Goal: Task Accomplishment & Management: Manage account settings

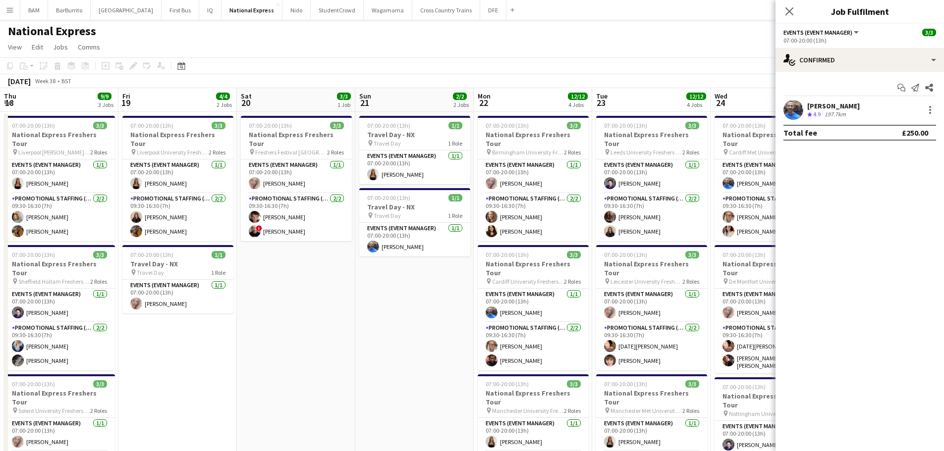
scroll to position [0, 341]
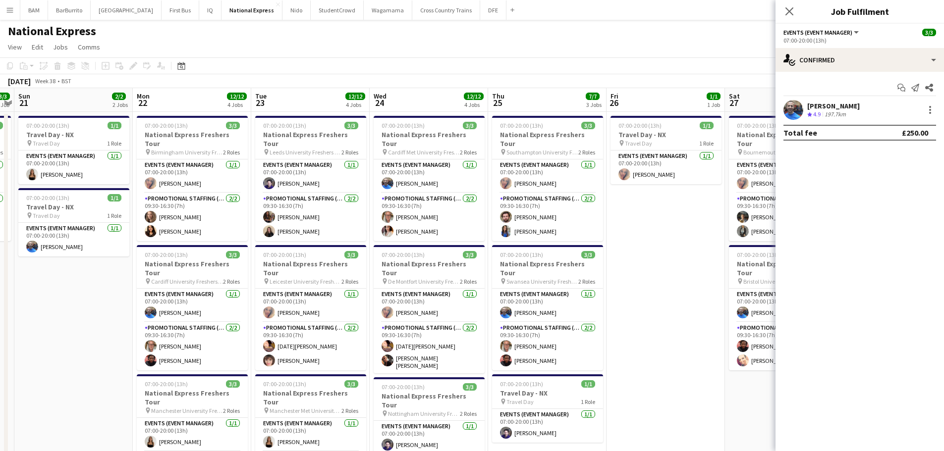
click at [376, 72] on app-toolbar "Copy Paste Paste Ctrl+V Paste with crew Ctrl+Shift+V Paste linked Job [GEOGRAPH…" at bounding box center [472, 65] width 944 height 17
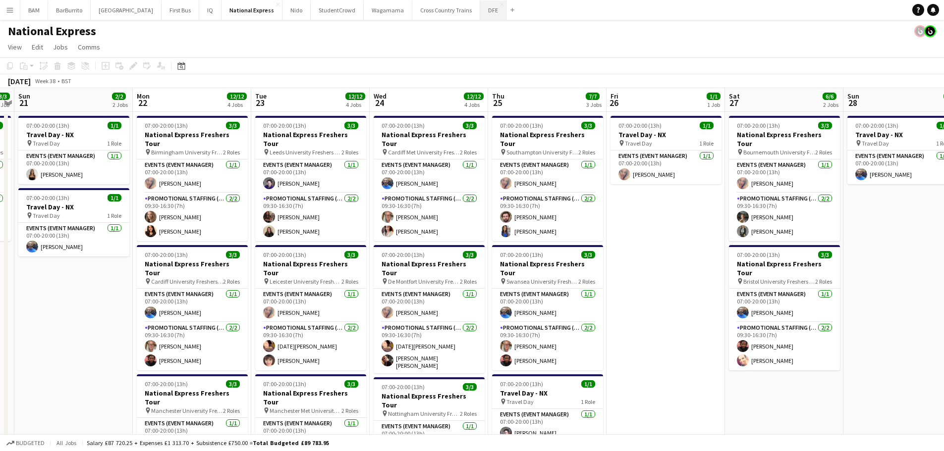
click at [480, 17] on button "DFE Close" at bounding box center [493, 9] width 26 height 19
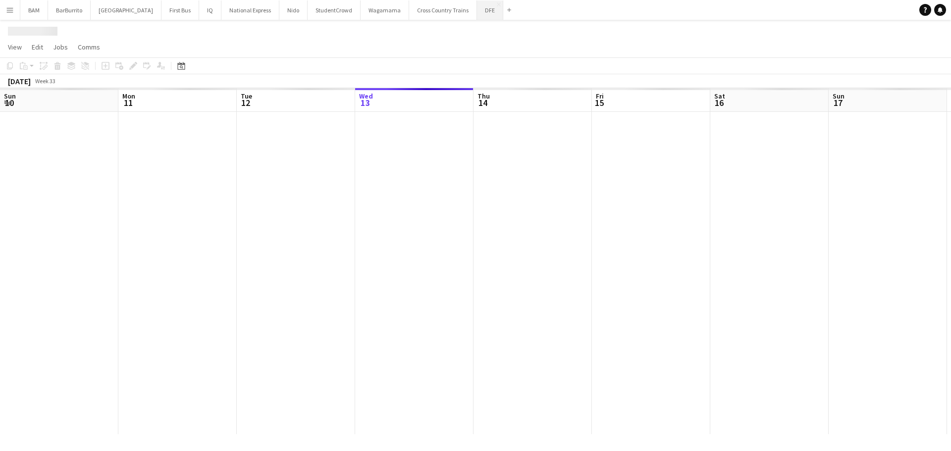
scroll to position [0, 237]
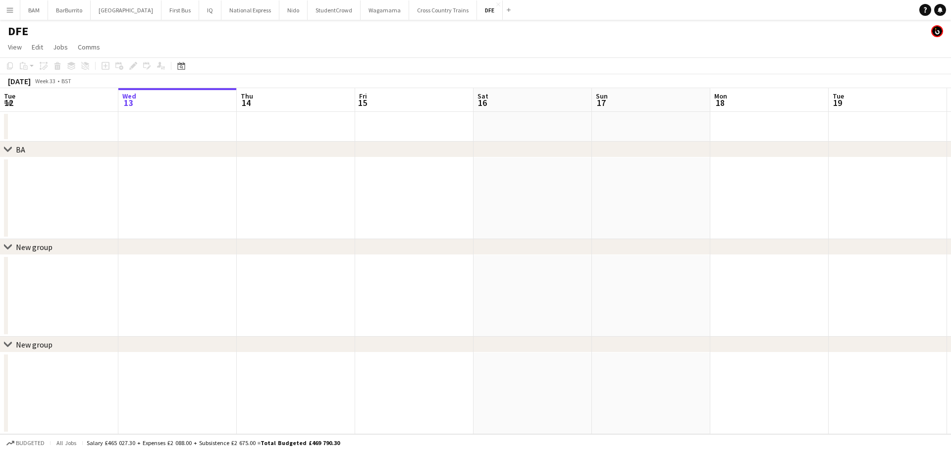
drag, startPoint x: 178, startPoint y: 65, endPoint x: 205, endPoint y: 84, distance: 32.4
click at [178, 65] on icon "Date picker" at bounding box center [181, 66] width 8 height 8
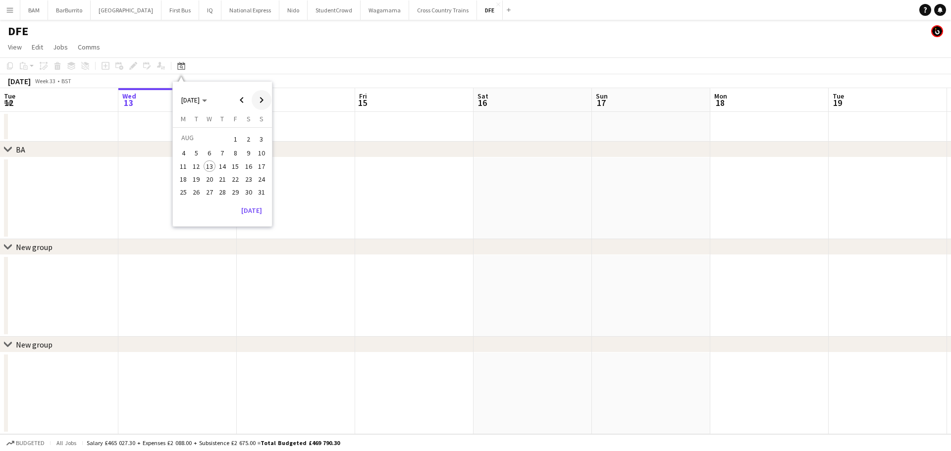
click at [265, 103] on span "Next month" at bounding box center [262, 100] width 20 height 20
click at [219, 194] on span "25" at bounding box center [223, 190] width 12 height 12
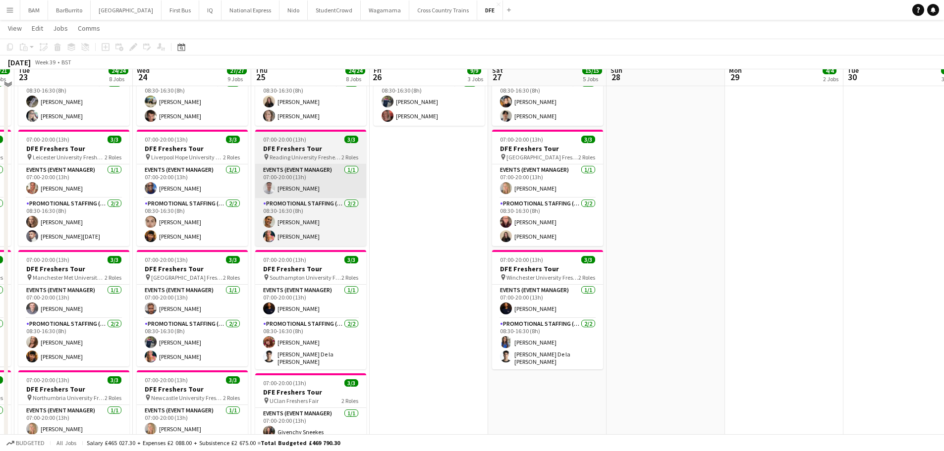
scroll to position [347, 0]
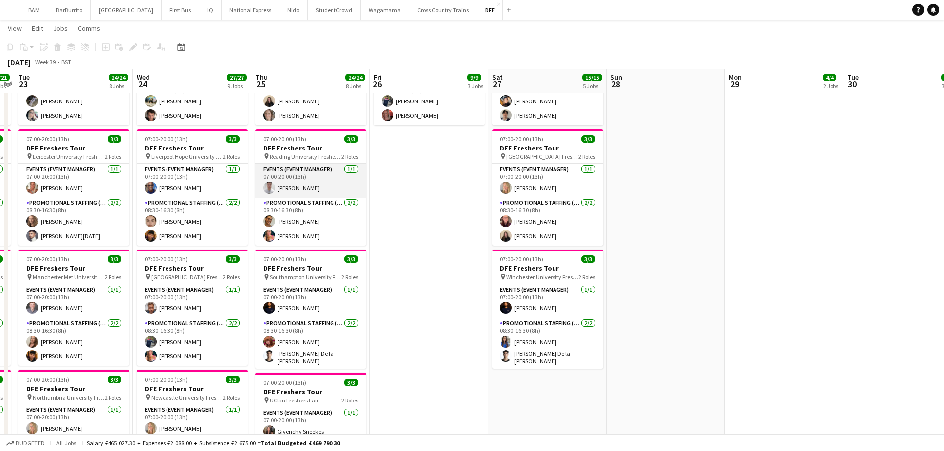
click at [330, 184] on app-card-role "Events (Event Manager) [DATE] 07:00-20:00 (13h) [PERSON_NAME]" at bounding box center [310, 181] width 111 height 34
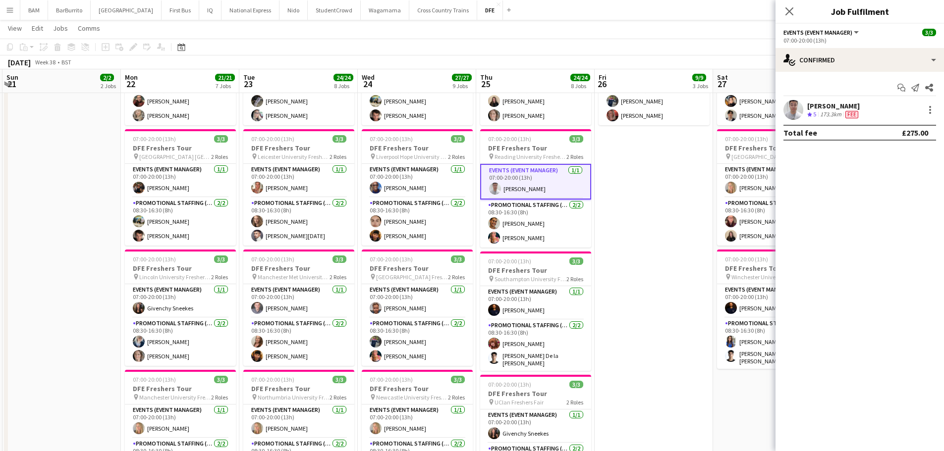
drag, startPoint x: 288, startPoint y: 86, endPoint x: 543, endPoint y: 95, distance: 255.3
click at [543, 95] on app-calendar-viewport "Fri 19 12/12 4 Jobs Sat 20 6/6 2 Jobs Sun 21 2/2 2 Jobs Mon 22 21/21 7 Jobs Tue…" at bounding box center [472, 351] width 944 height 1319
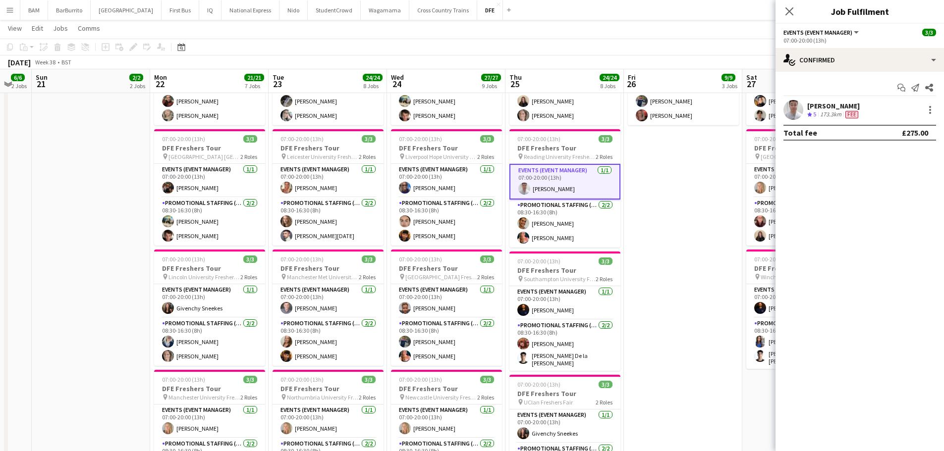
click at [335, 64] on div "[DATE] Week 38 • BST" at bounding box center [472, 62] width 944 height 14
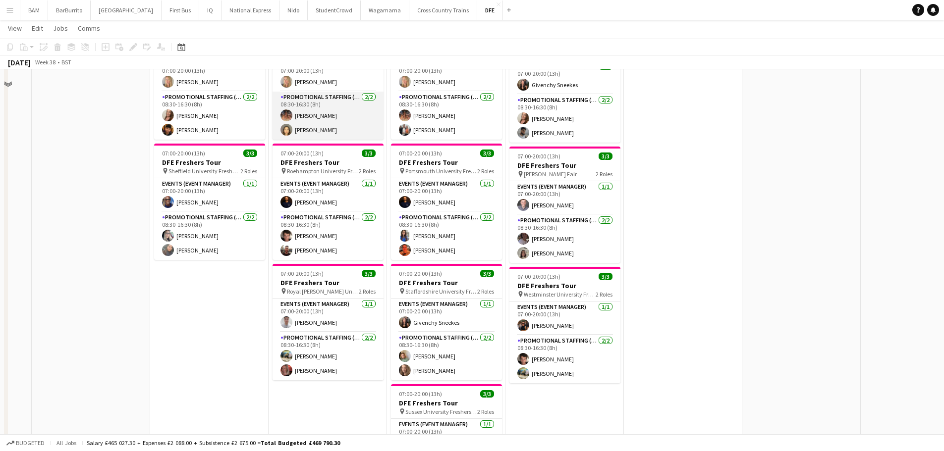
scroll to position [743, 0]
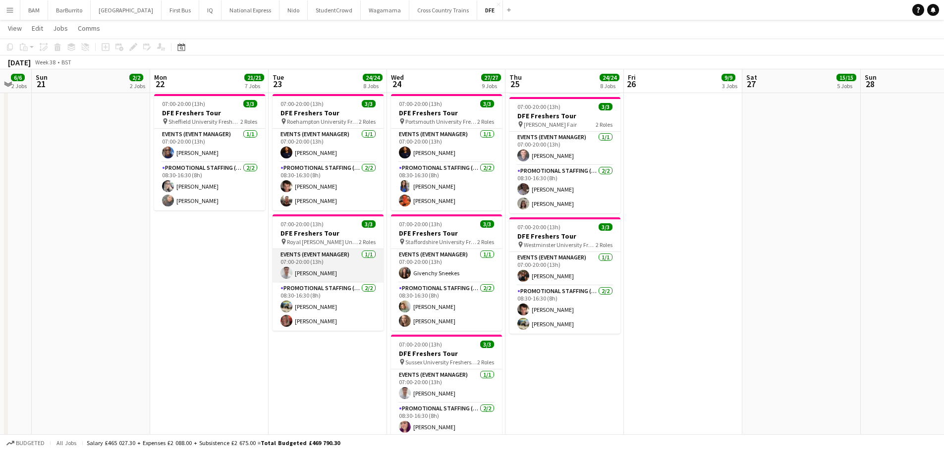
click at [339, 273] on app-card-role "Events (Event Manager) [DATE] 07:00-20:00 (13h) [PERSON_NAME]" at bounding box center [327, 266] width 111 height 34
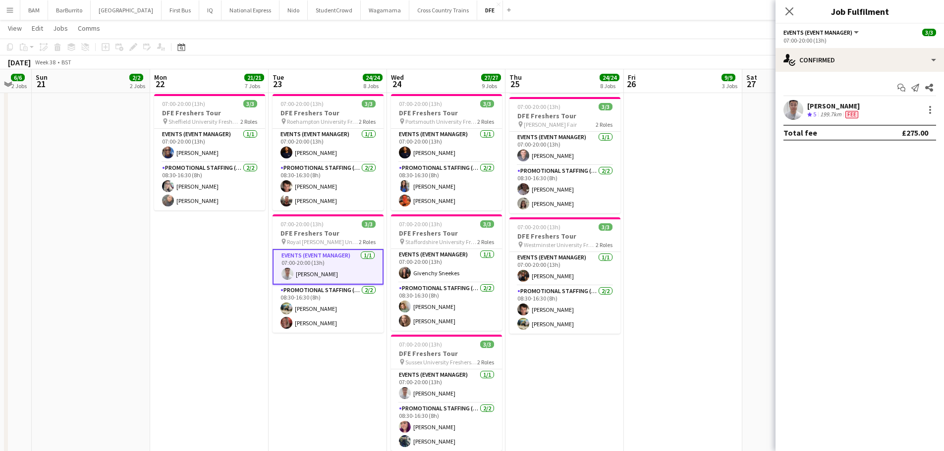
click at [341, 48] on app-toolbar "Copy Paste Paste Ctrl+V Paste with crew Ctrl+Shift+V Paste linked Job [GEOGRAPH…" at bounding box center [472, 47] width 944 height 17
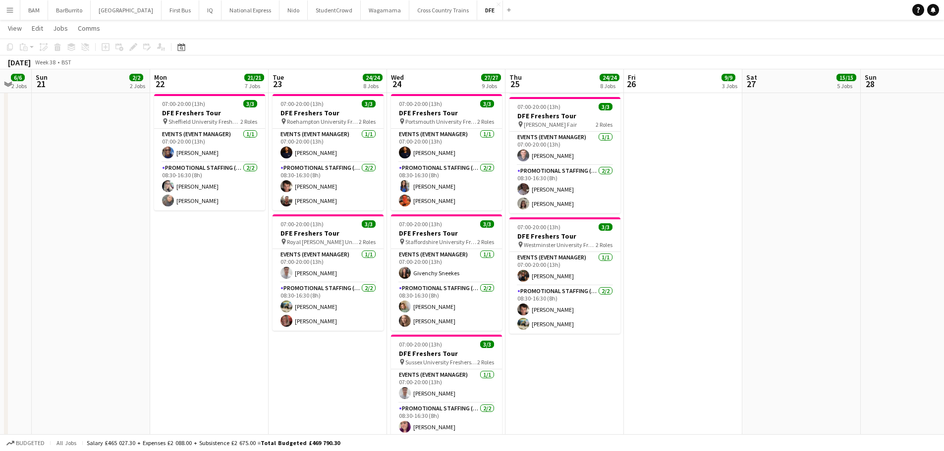
drag, startPoint x: 308, startPoint y: 84, endPoint x: 428, endPoint y: 93, distance: 119.7
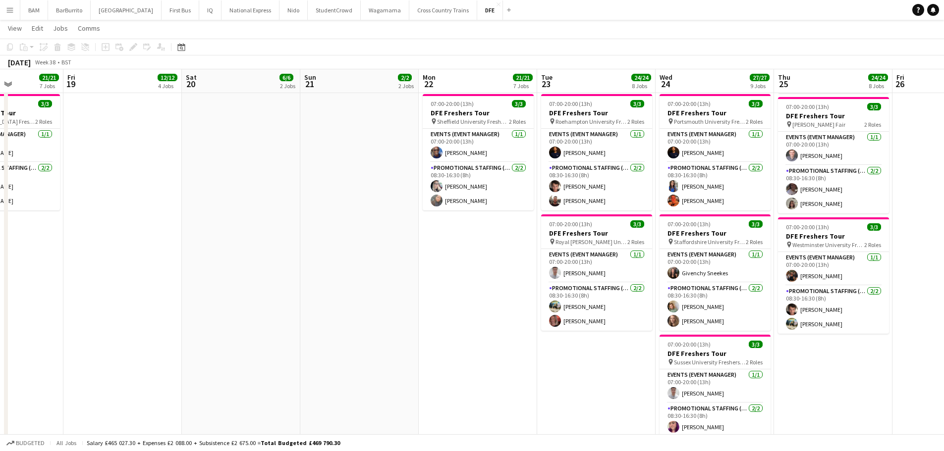
drag, startPoint x: 163, startPoint y: 119, endPoint x: 445, endPoint y: 134, distance: 282.8
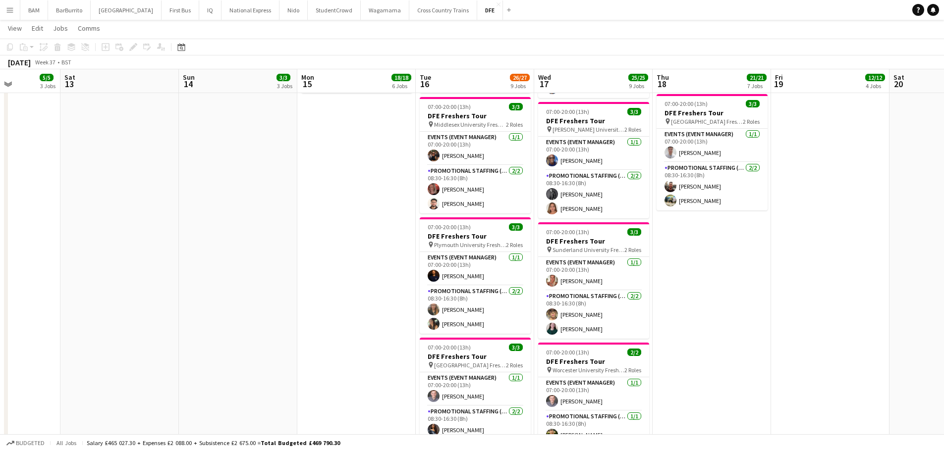
drag, startPoint x: 532, startPoint y: 146, endPoint x: 592, endPoint y: 148, distance: 60.0
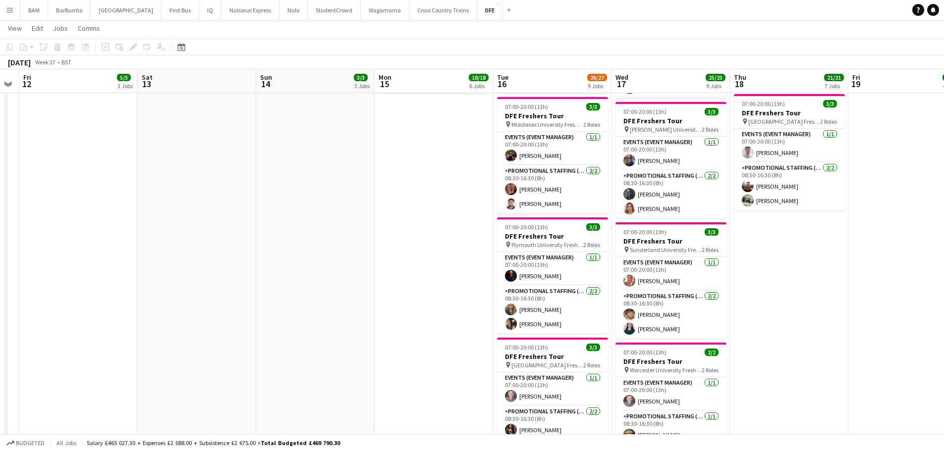
drag, startPoint x: 352, startPoint y: 163, endPoint x: 420, endPoint y: 165, distance: 67.9
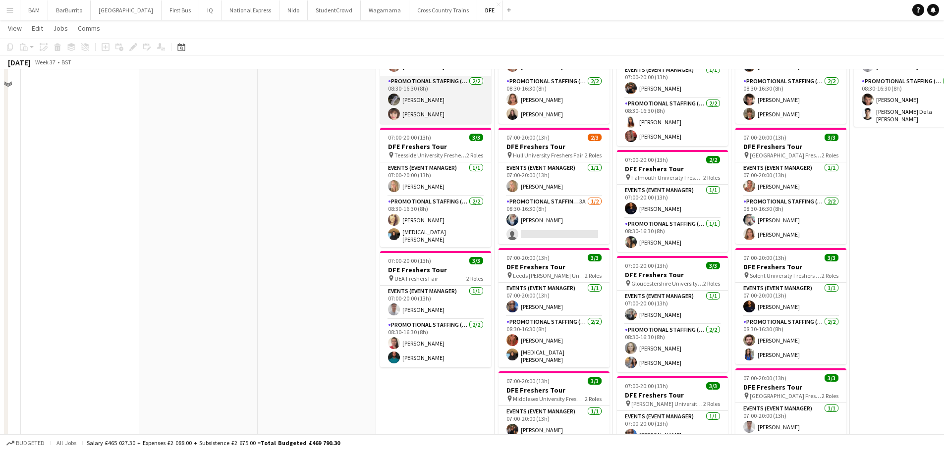
scroll to position [396, 0]
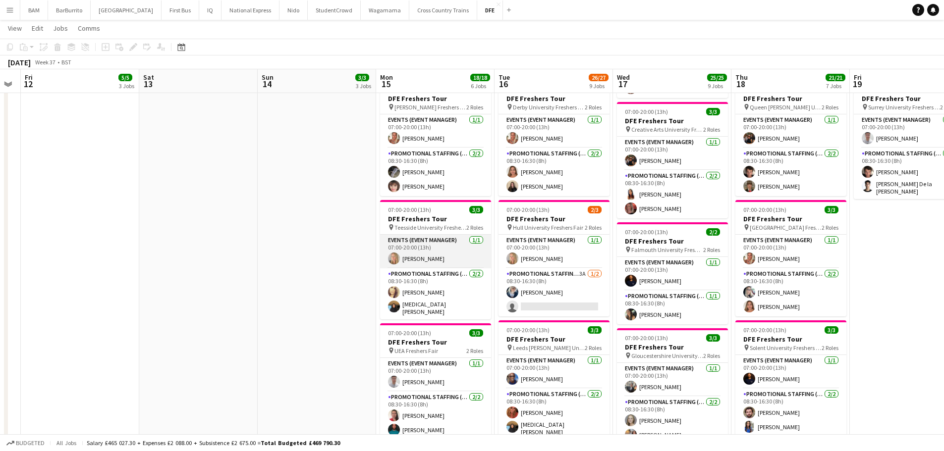
click at [444, 260] on app-card-role "Events (Event Manager) [DATE] 07:00-20:00 (13h) [PERSON_NAME]" at bounding box center [435, 252] width 111 height 34
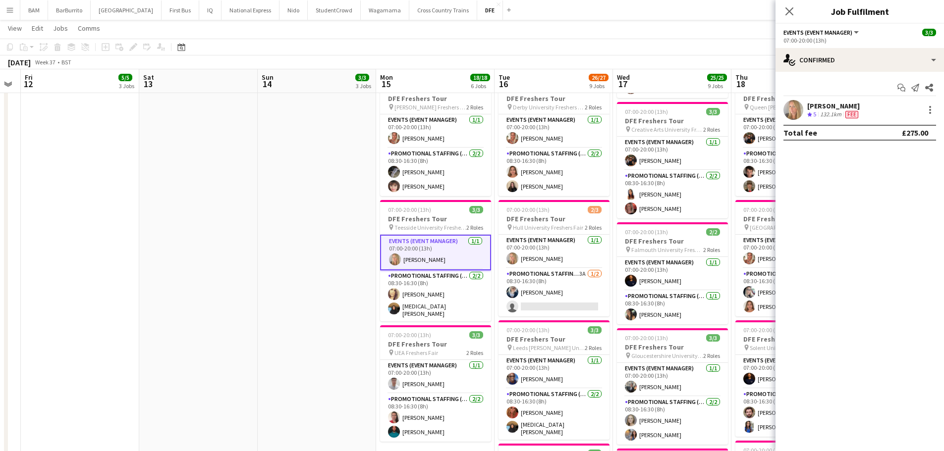
click at [297, 107] on app-date-cell "08:00-16:00 (8h) 1/1 Travel Day pin Travel Day 1 Role Events (Event Manager) [D…" at bounding box center [317, 270] width 118 height 1110
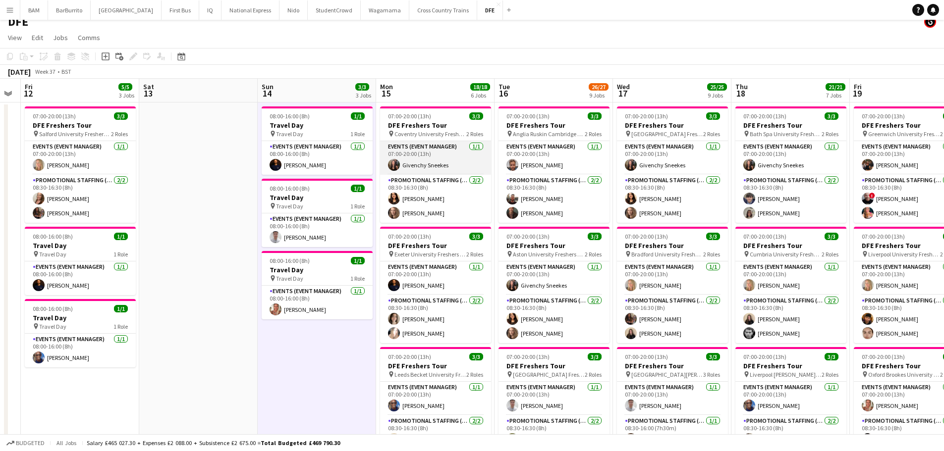
scroll to position [0, 0]
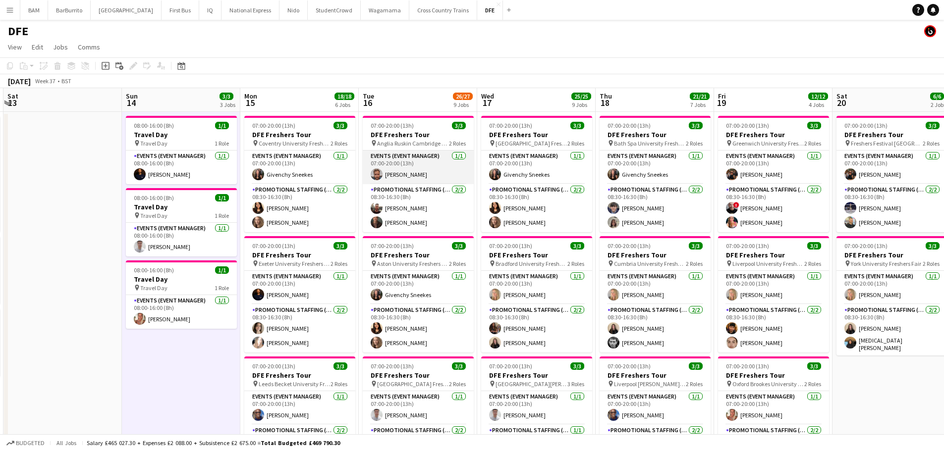
click at [438, 169] on app-card-role "Events (Event Manager) [DATE] 07:00-20:00 (13h) [PERSON_NAME]" at bounding box center [418, 168] width 111 height 34
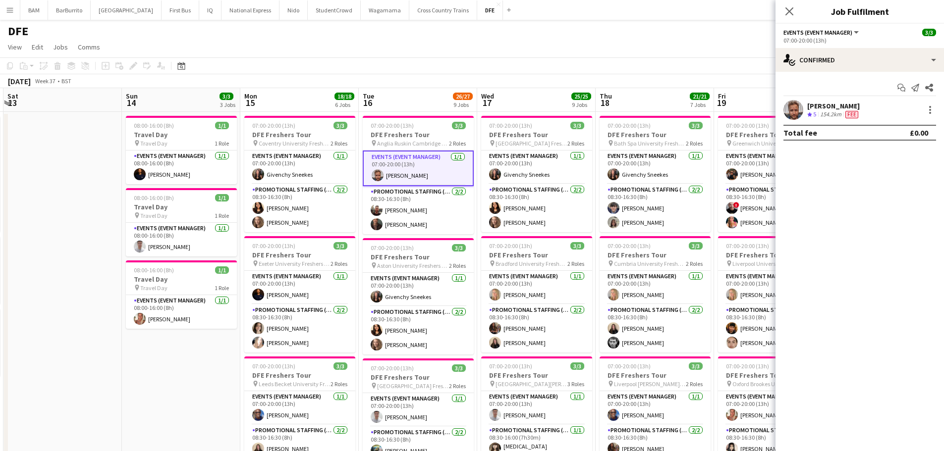
click at [481, 65] on app-toolbar "Copy Paste Paste Ctrl+V Paste with crew Ctrl+Shift+V Paste linked Job [GEOGRAPH…" at bounding box center [472, 65] width 944 height 17
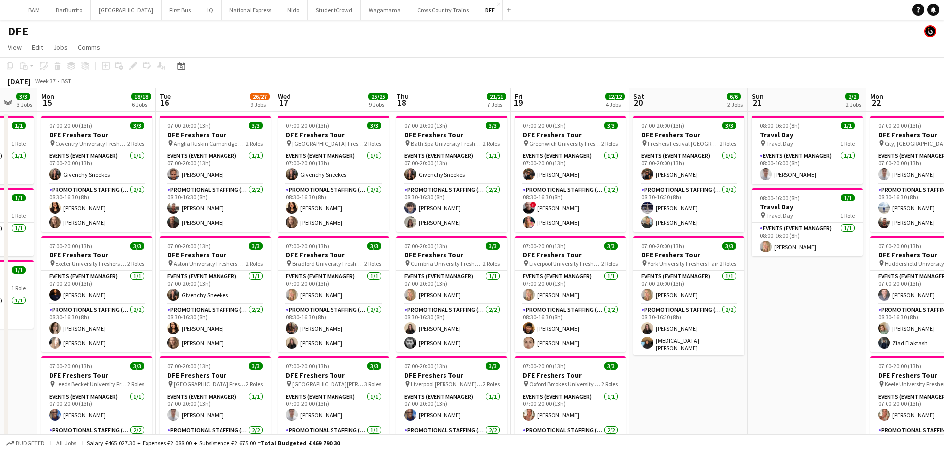
drag, startPoint x: 500, startPoint y: 144, endPoint x: 340, endPoint y: 137, distance: 160.2
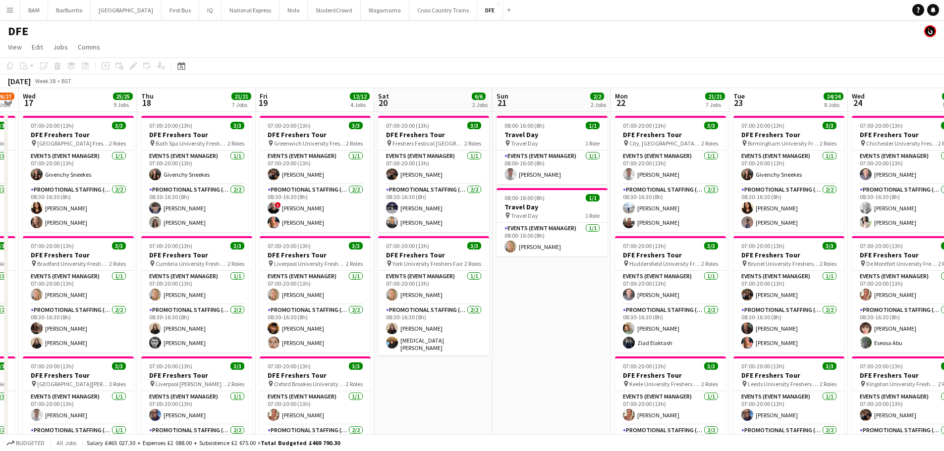
drag, startPoint x: 250, startPoint y: 148, endPoint x: 238, endPoint y: 147, distance: 12.5
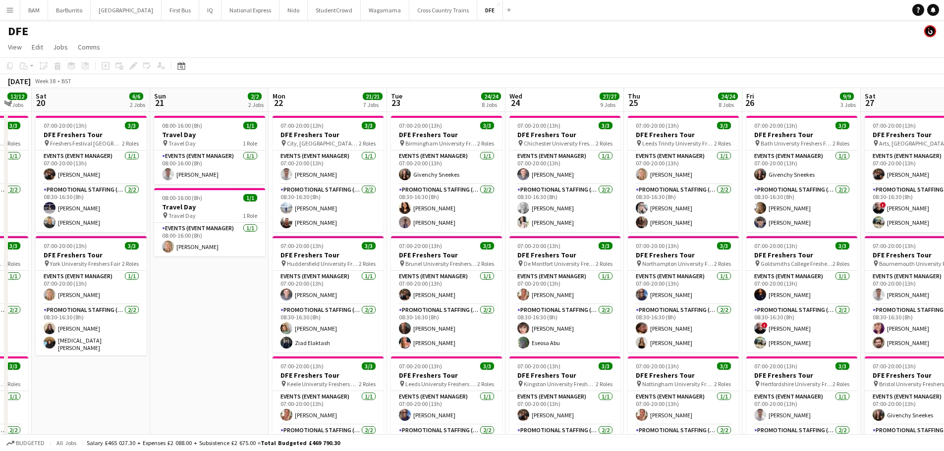
drag, startPoint x: 300, startPoint y: 161, endPoint x: 272, endPoint y: 157, distance: 28.0
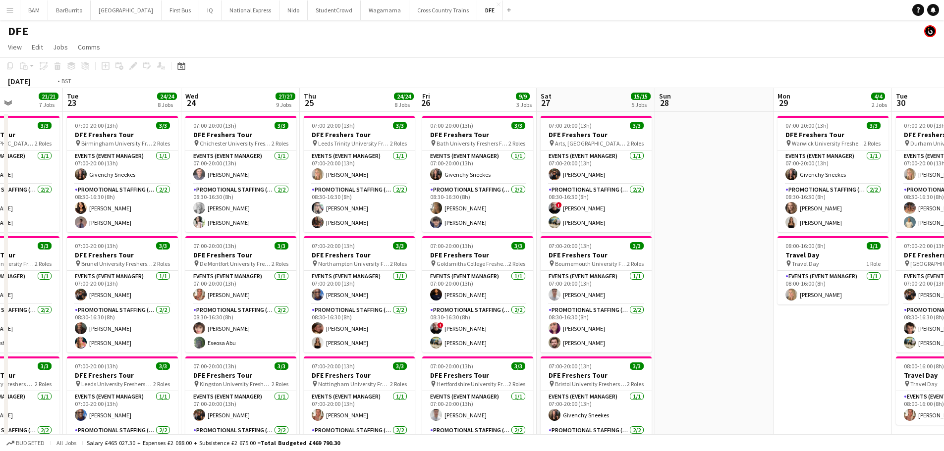
scroll to position [0, 306]
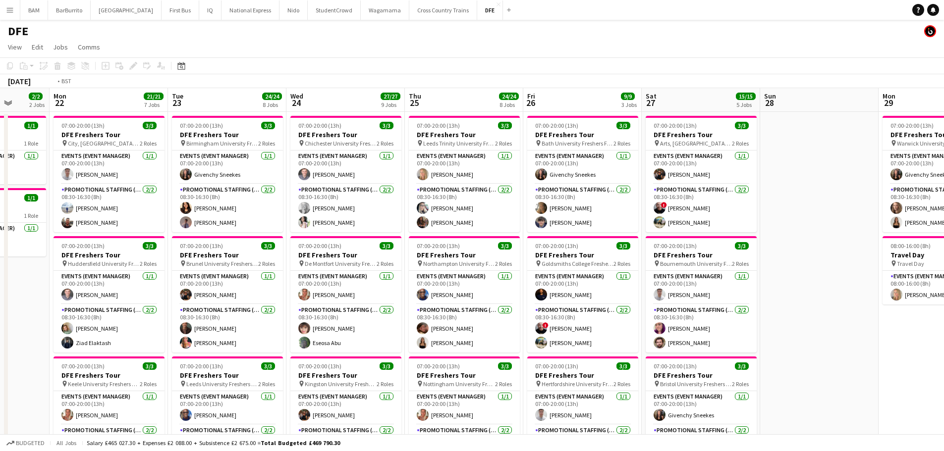
drag, startPoint x: 618, startPoint y: 195, endPoint x: 327, endPoint y: 161, distance: 293.3
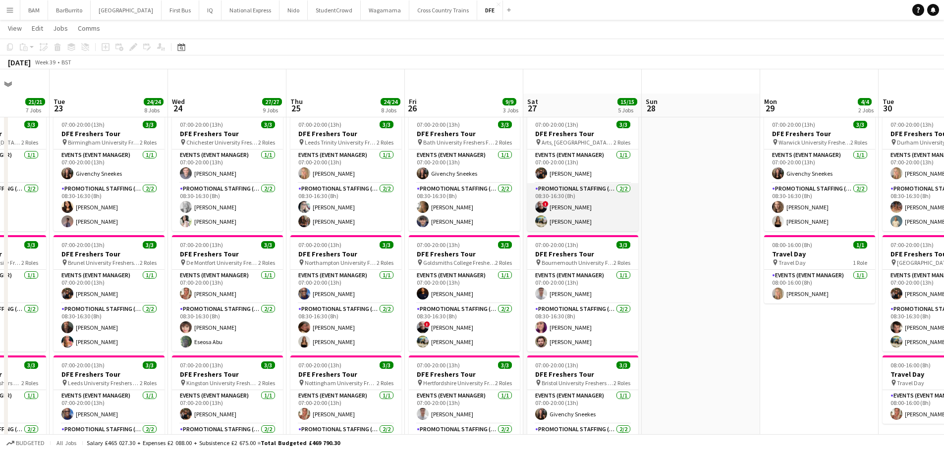
scroll to position [50, 0]
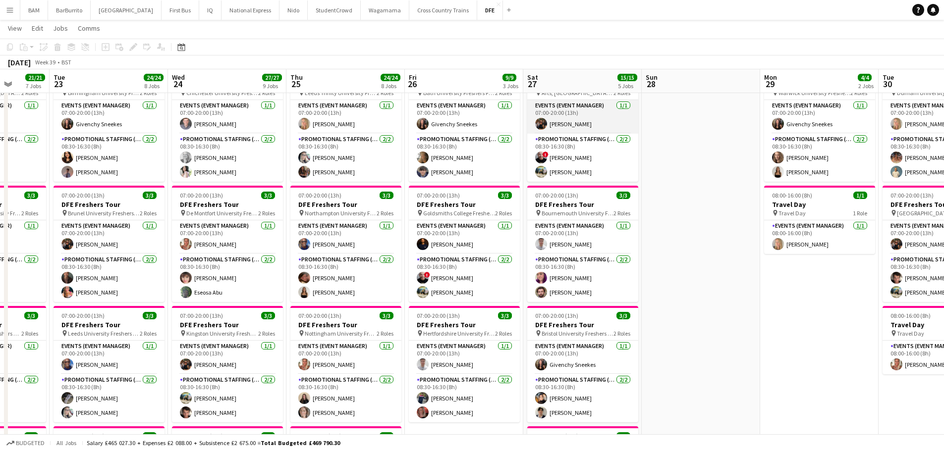
click at [587, 122] on app-card-role "Events (Event Manager) [DATE] 07:00-20:00 (13h) [PERSON_NAME]" at bounding box center [582, 117] width 111 height 34
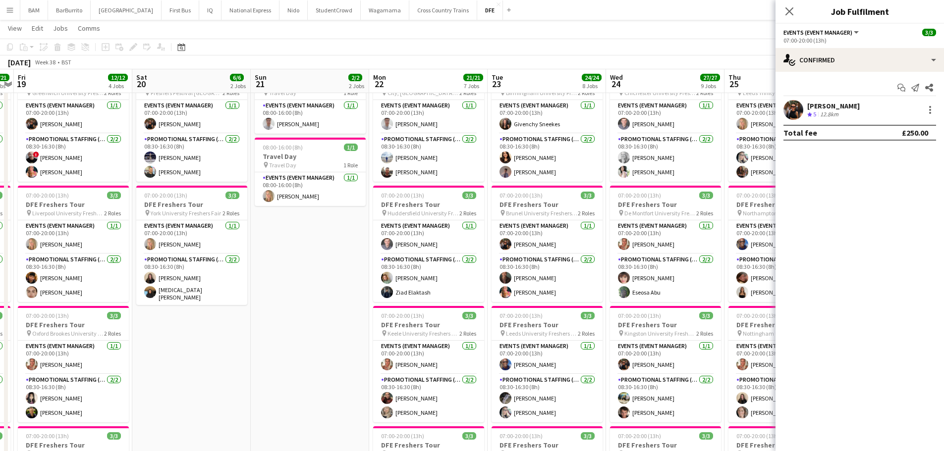
drag, startPoint x: 217, startPoint y: 114, endPoint x: 323, endPoint y: 151, distance: 112.2
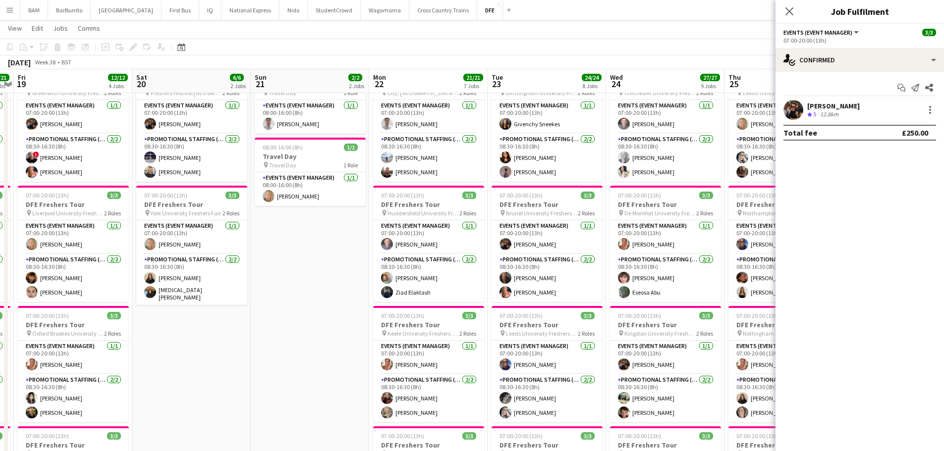
drag, startPoint x: 530, startPoint y: 160, endPoint x: 609, endPoint y: 163, distance: 79.3
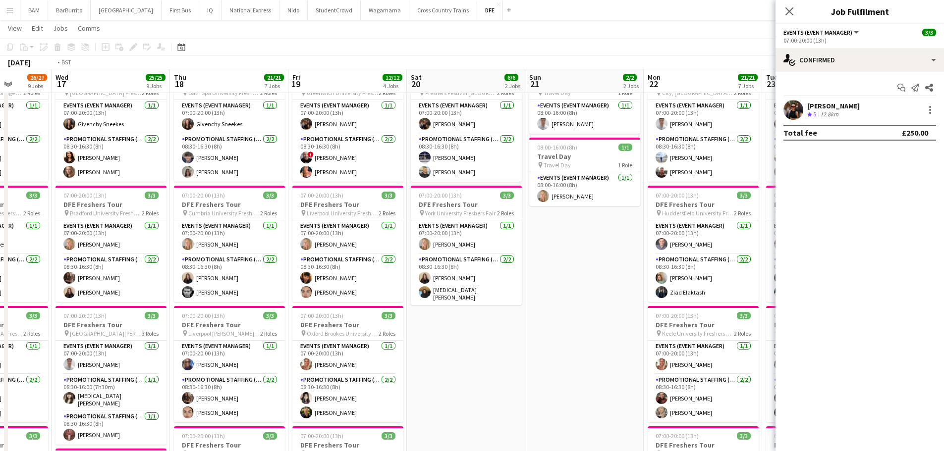
scroll to position [0, 303]
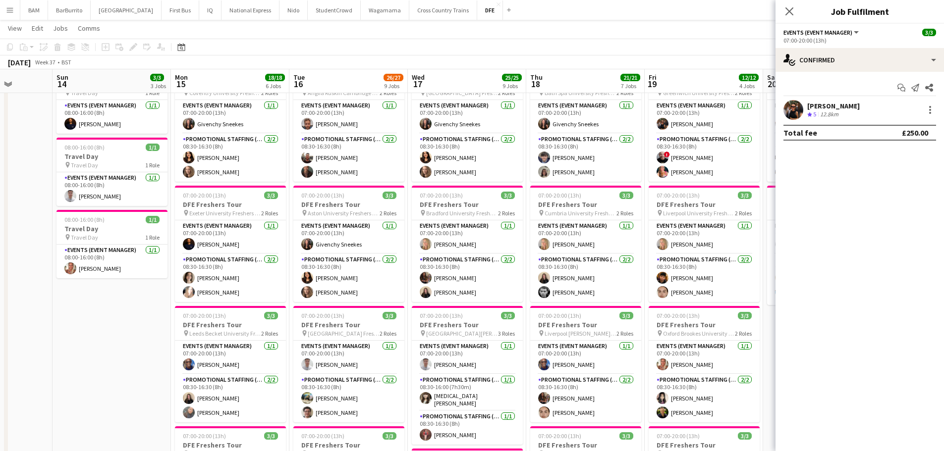
drag, startPoint x: 414, startPoint y: 165, endPoint x: 581, endPoint y: 171, distance: 167.6
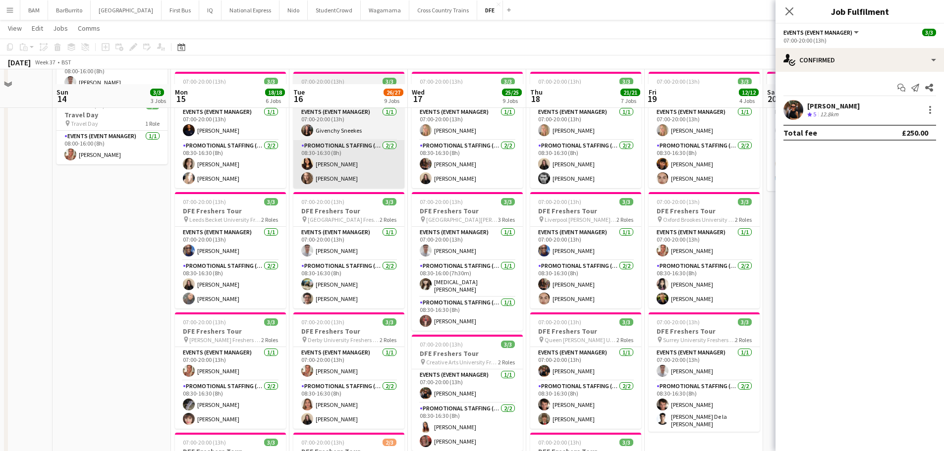
scroll to position [149, 0]
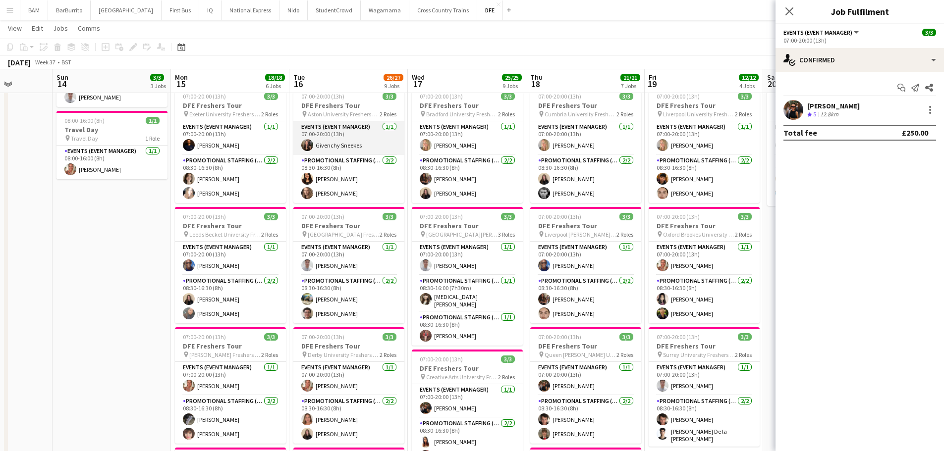
click at [326, 149] on app-card-role "Events (Event Manager) [DATE] 07:00-20:00 (13h) Givenchy Sneekes" at bounding box center [348, 138] width 111 height 34
